Goal: Task Accomplishment & Management: Complete application form

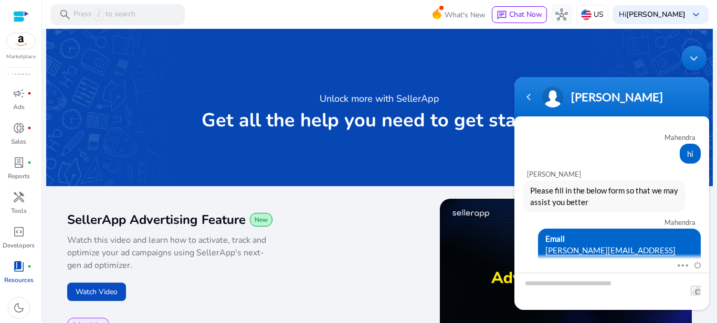
scroll to position [77, 0]
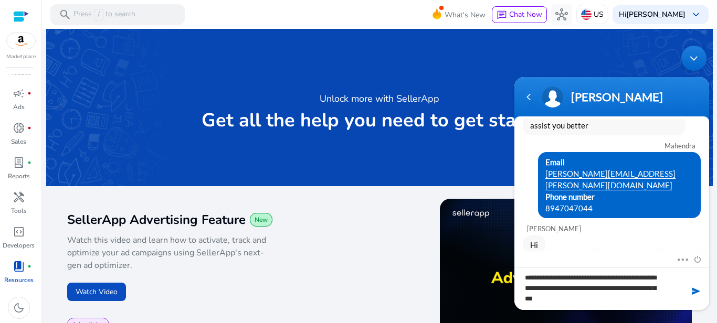
type textarea "**********"
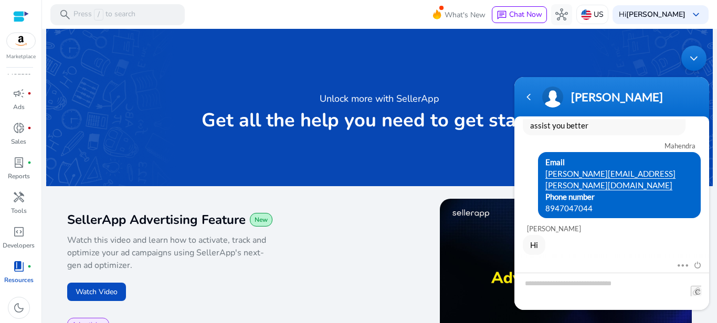
scroll to position [136, 0]
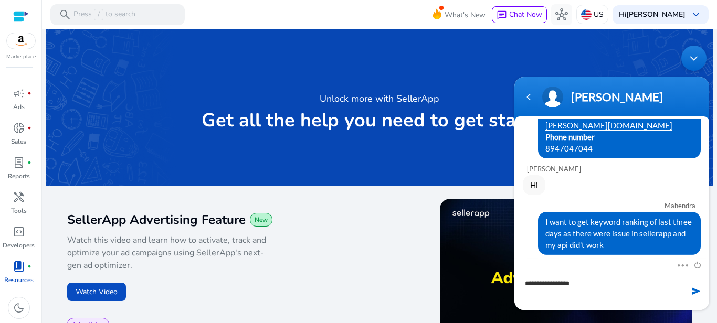
type textarea "**********"
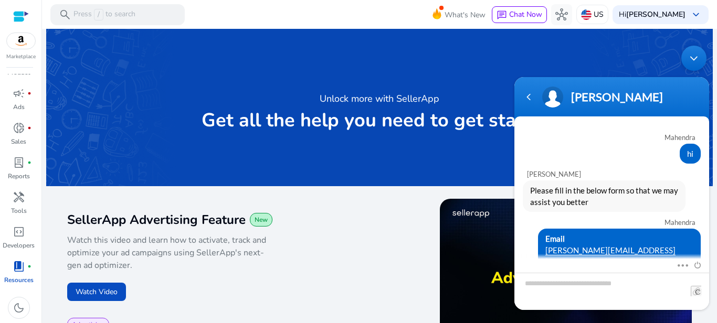
scroll to position [158, 0]
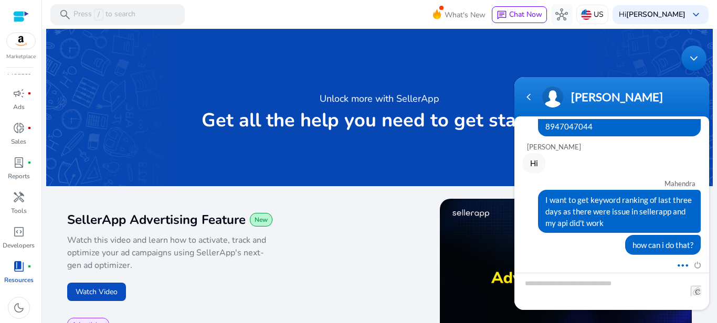
click at [683, 264] on span at bounding box center [680, 263] width 8 height 9
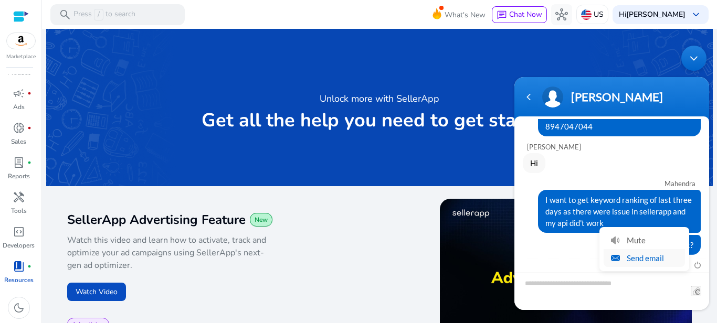
click at [608, 256] on li "Send email" at bounding box center [643, 258] width 81 height 18
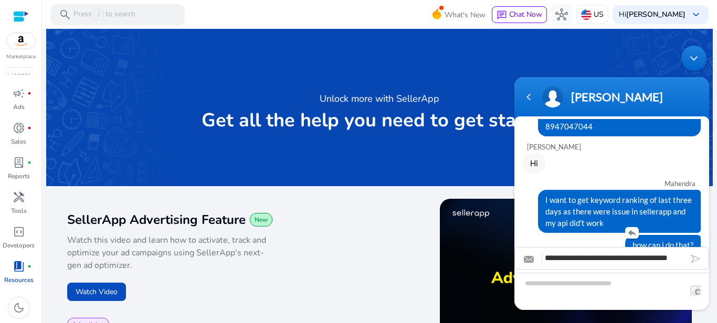
click at [597, 241] on div "how can i do that?" at bounding box center [611, 245] width 178 height 20
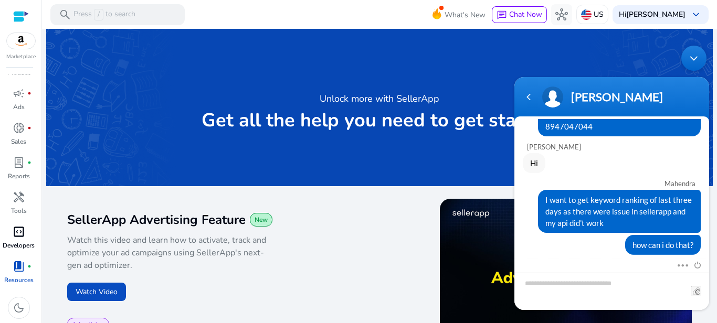
click at [23, 238] on span "code_blocks" at bounding box center [19, 232] width 13 height 13
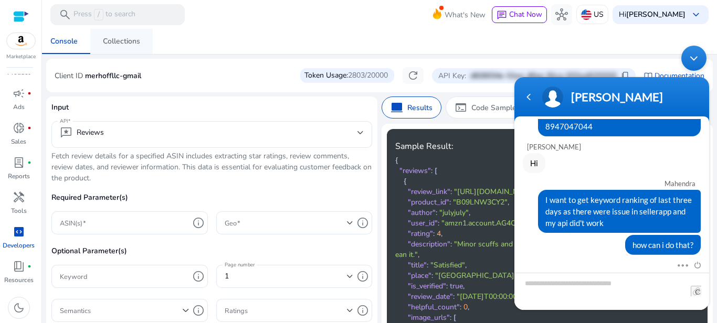
click at [133, 46] on span "Collections" at bounding box center [121, 41] width 37 height 25
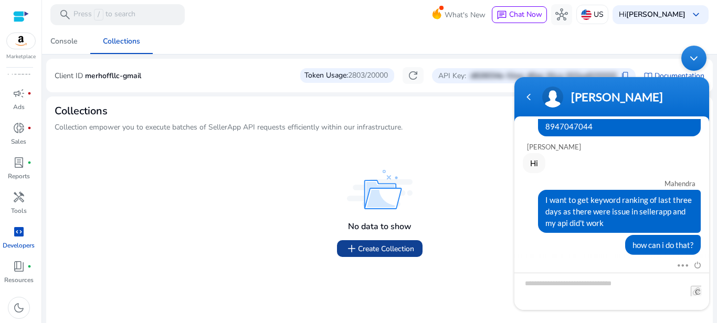
click at [382, 247] on span "add Create Collection" at bounding box center [379, 248] width 69 height 13
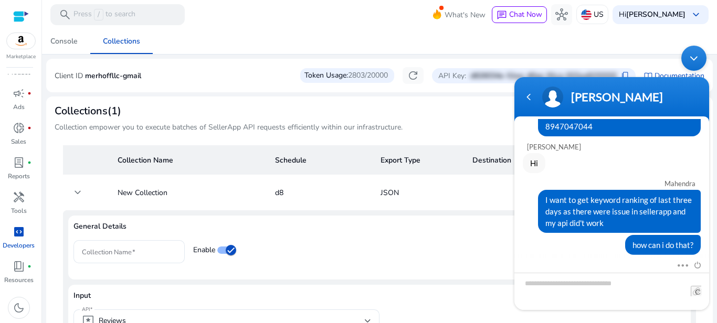
scroll to position [63, 0]
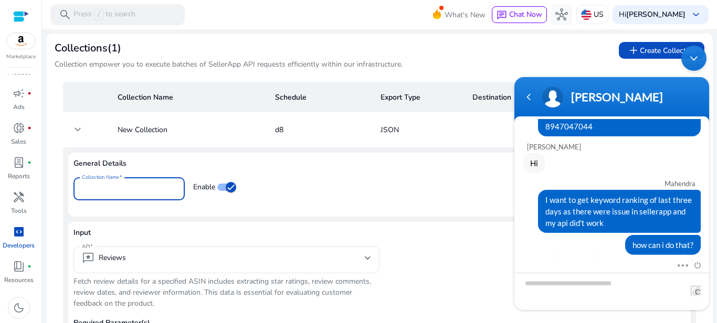
click at [142, 185] on input "Collection Name" at bounding box center [129, 189] width 94 height 12
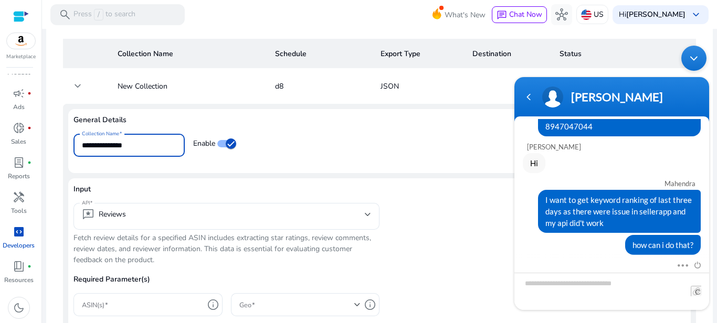
scroll to position [252, 0]
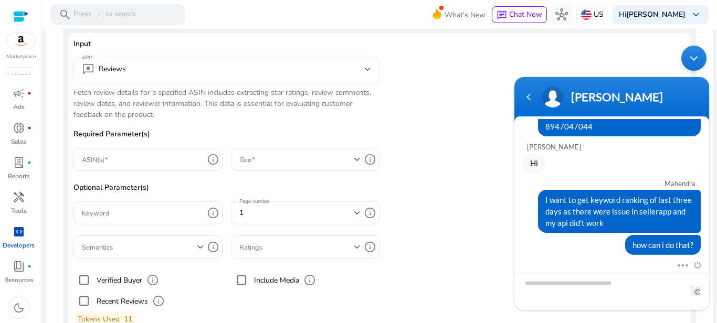
type input "**********"
click at [153, 78] on mat-select "reviews Reviews" at bounding box center [226, 71] width 289 height 16
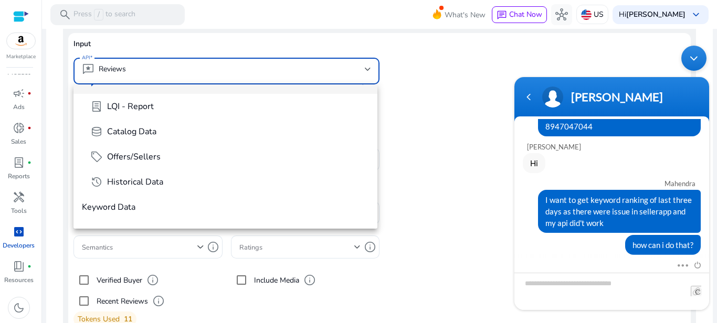
scroll to position [129, 0]
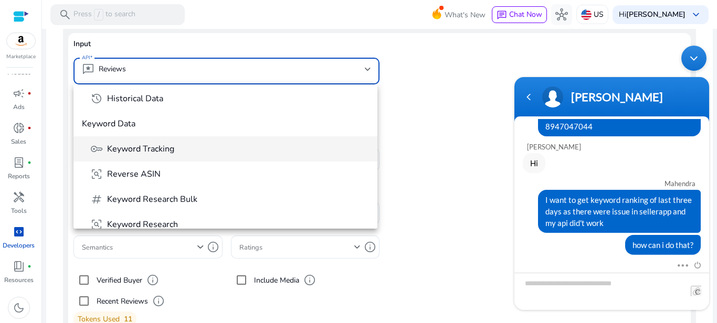
click at [181, 148] on span "key Keyword Tracking" at bounding box center [229, 149] width 279 height 13
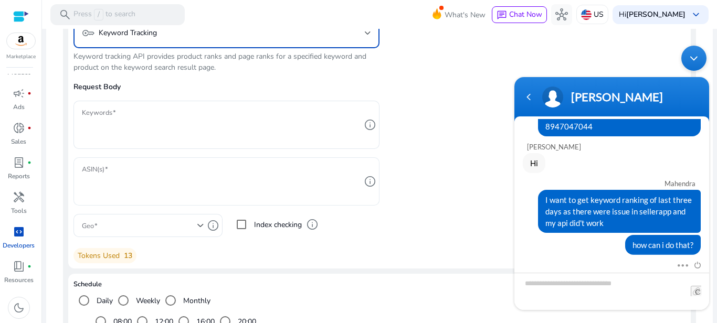
scroll to position [315, 0]
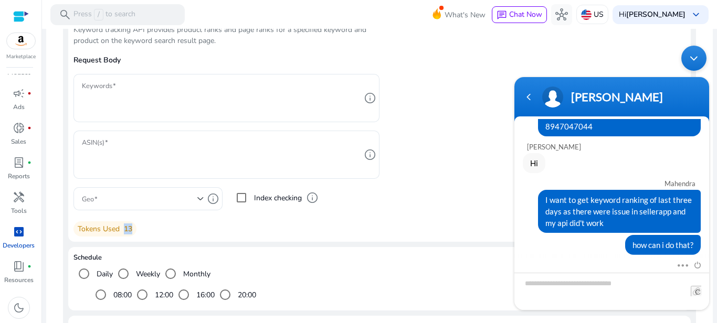
drag, startPoint x: 119, startPoint y: 229, endPoint x: 134, endPoint y: 229, distance: 15.2
click at [134, 229] on div "Tokens Used 13" at bounding box center [104, 228] width 63 height 15
click at [158, 231] on div "Input API key Keyword Tracking Keyword tracking API provides product ranks and …" at bounding box center [226, 105] width 306 height 261
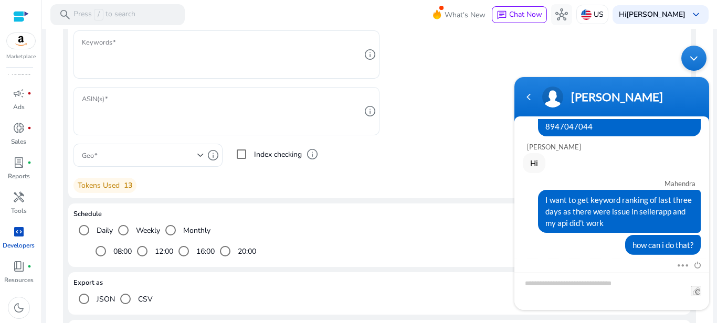
scroll to position [441, 0]
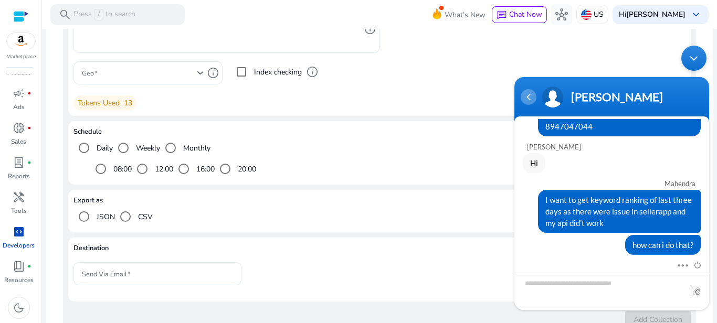
click at [527, 95] on div "Navigation go back" at bounding box center [528, 97] width 16 height 16
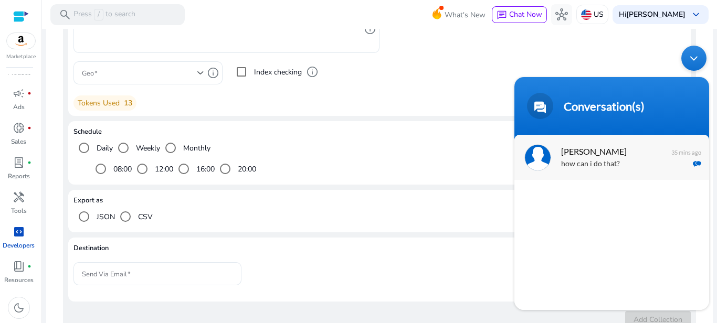
click at [607, 158] on p "how can i do that?" at bounding box center [627, 164] width 132 height 12
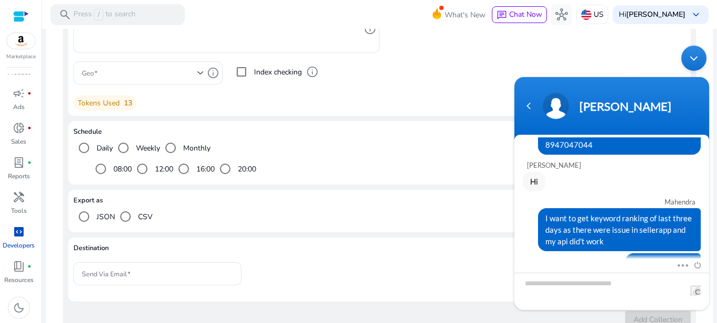
click at [694, 59] on div "Minimize live chat window" at bounding box center [693, 58] width 25 height 25
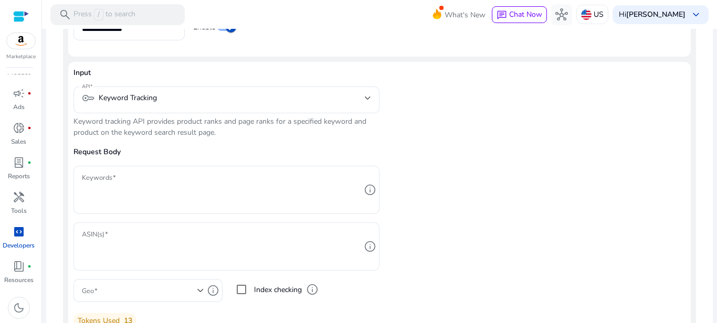
scroll to position [252, 0]
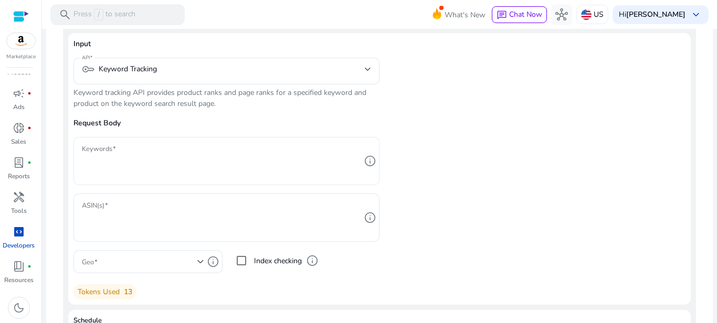
click at [116, 144] on textarea "Keywords" at bounding box center [221, 161] width 279 height 38
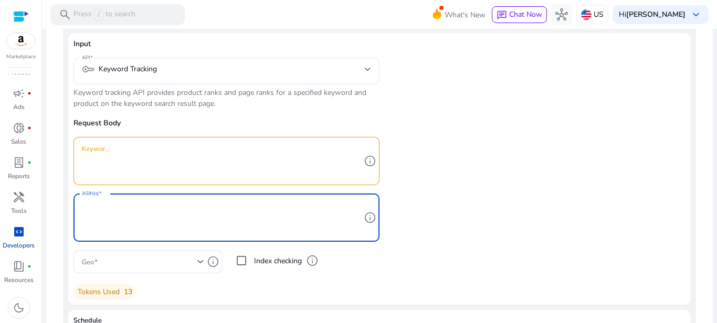
click at [140, 225] on textarea "ASIN(s)" at bounding box center [221, 218] width 279 height 38
paste textarea "**********"
type textarea "**********"
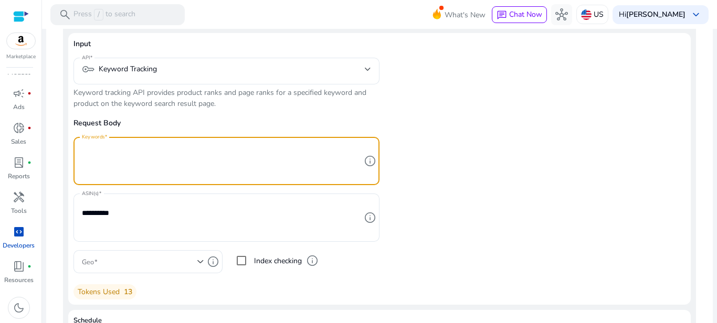
click at [159, 162] on textarea "Keywords" at bounding box center [221, 161] width 279 height 38
paste textarea "**********"
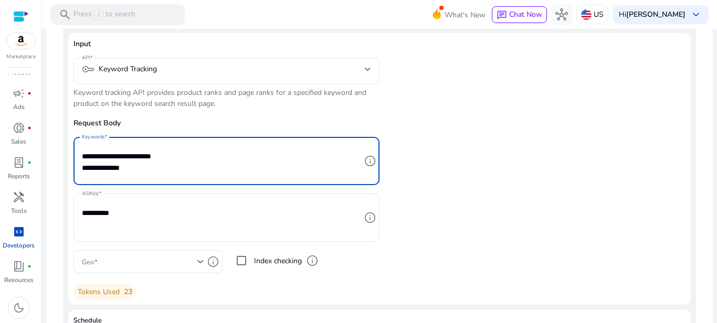
scroll to position [2, 0]
type textarea "**********"
click at [157, 268] on div at bounding box center [143, 261] width 122 height 13
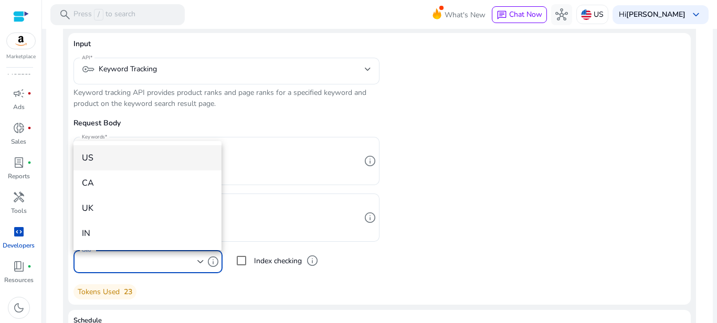
click at [103, 162] on span "US" at bounding box center [147, 158] width 131 height 12
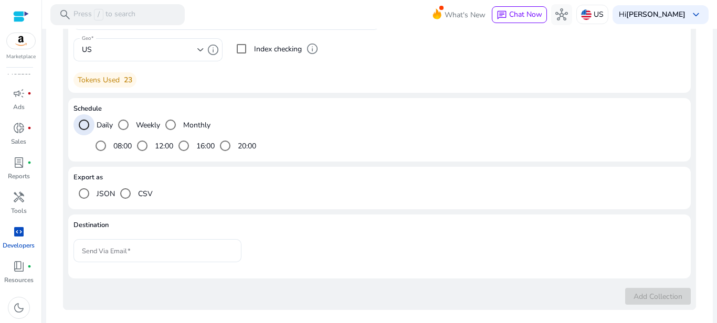
scroll to position [484, 0]
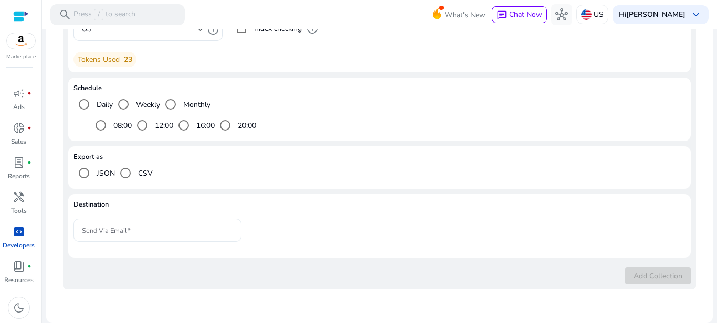
click at [183, 233] on input "Send Via Email" at bounding box center [157, 231] width 151 height 12
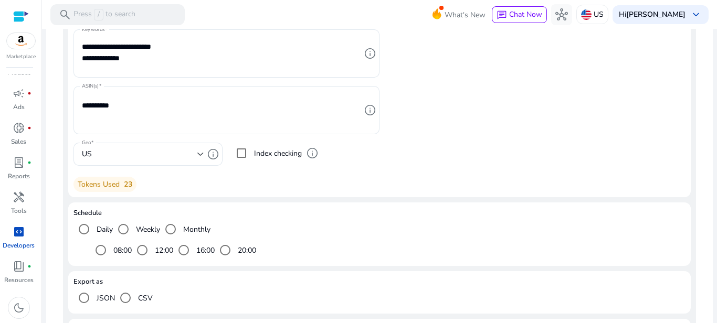
scroll to position [358, 0]
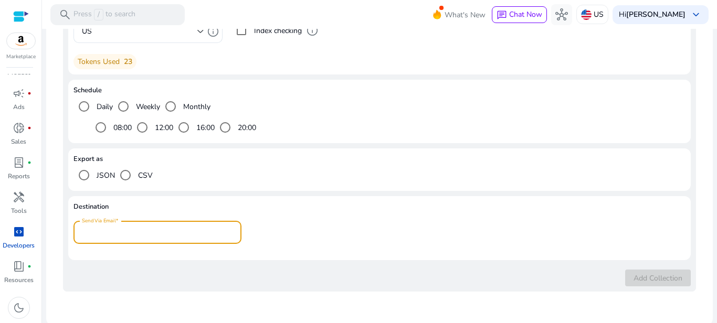
scroll to position [484, 0]
